Goal: Task Accomplishment & Management: Manage account settings

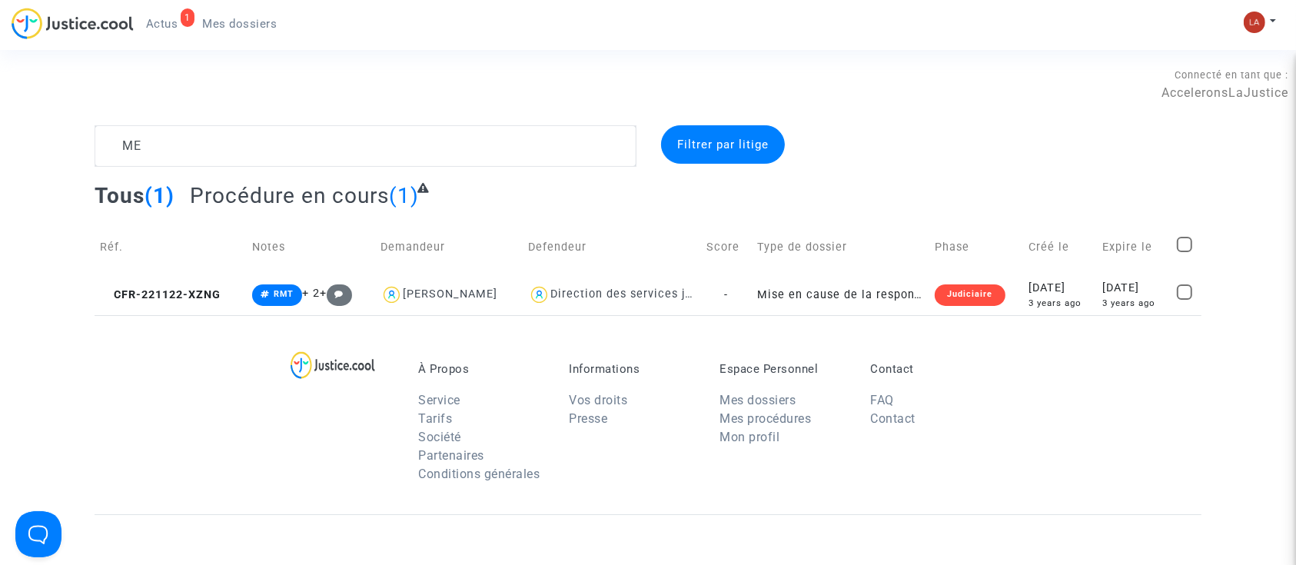
type textarea "M"
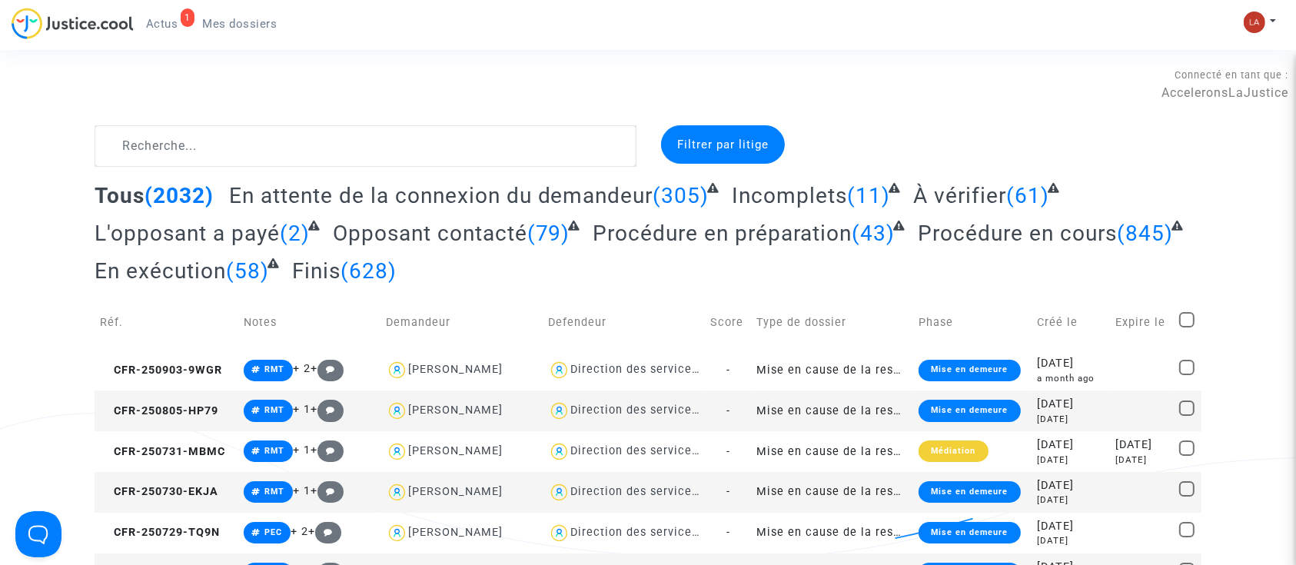
click at [1247, 37] on div "Mon profil Changer de compte Paramètres Déconnexion" at bounding box center [1264, 30] width 42 height 38
click at [1248, 32] on button at bounding box center [1260, 22] width 34 height 23
click at [1188, 71] on link "Changer de compte" at bounding box center [1198, 79] width 155 height 25
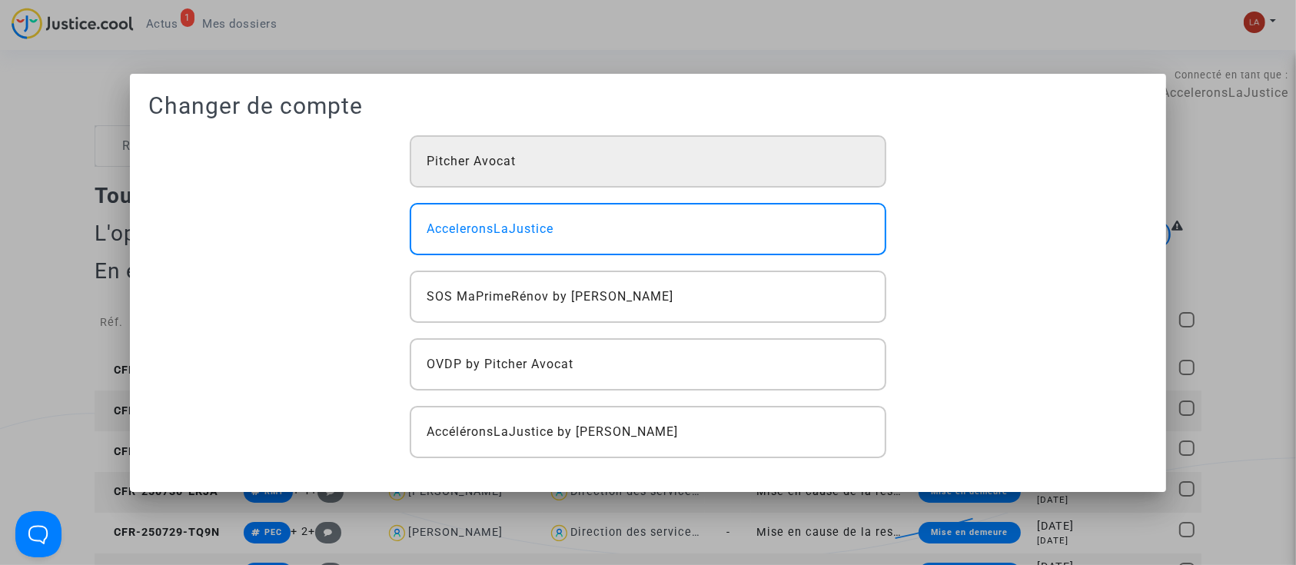
click at [517, 170] on div "Pitcher Avocat" at bounding box center [648, 161] width 477 height 52
